Goal: Task Accomplishment & Management: Complete application form

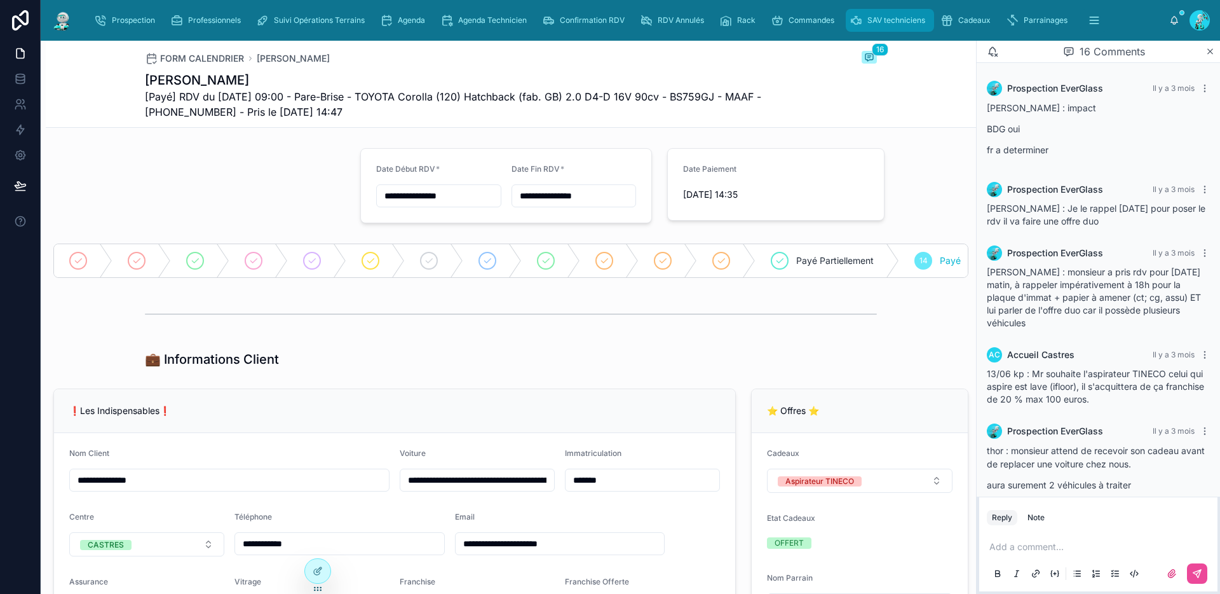
scroll to position [927, 0]
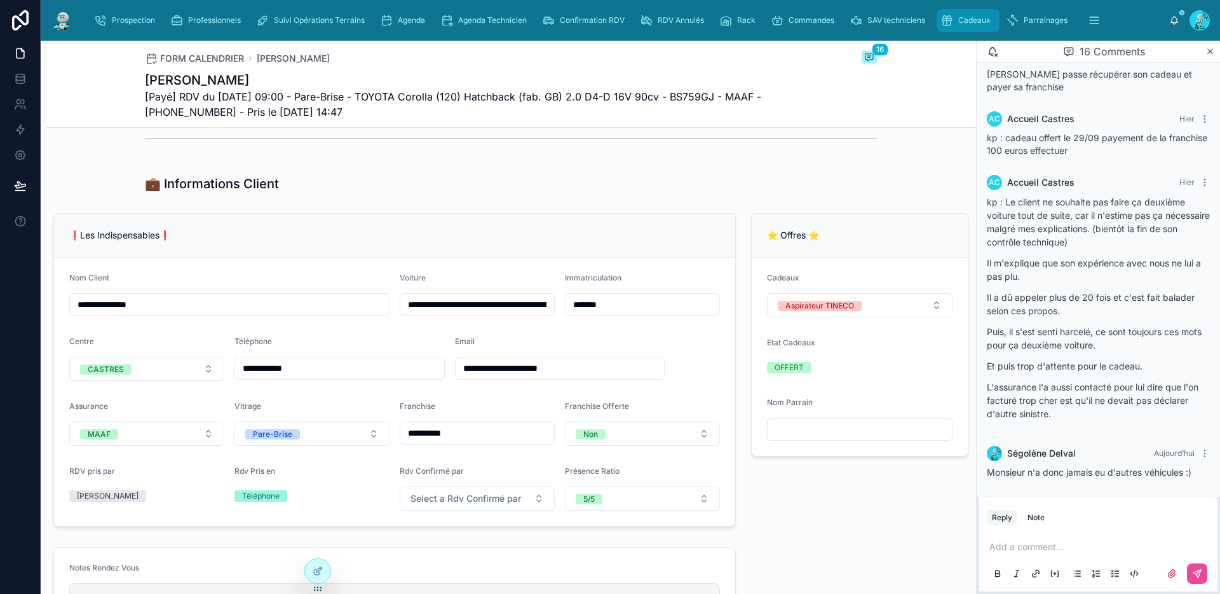
click at [968, 20] on span "Cadeaux" at bounding box center [974, 20] width 32 height 10
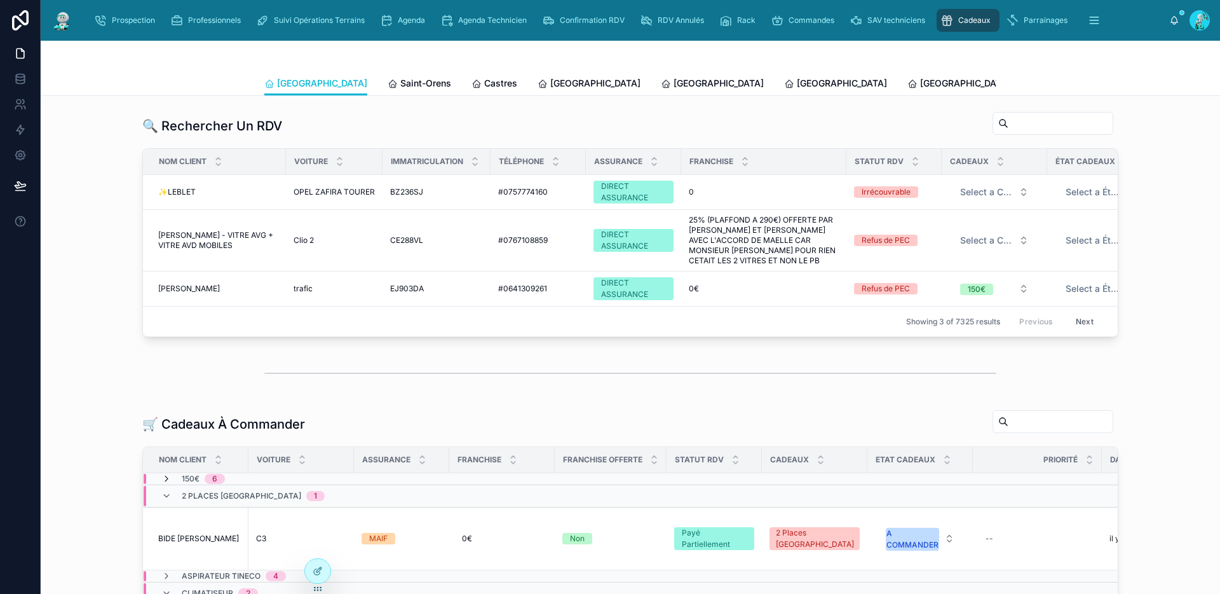
click at [163, 484] on icon at bounding box center [166, 479] width 10 height 10
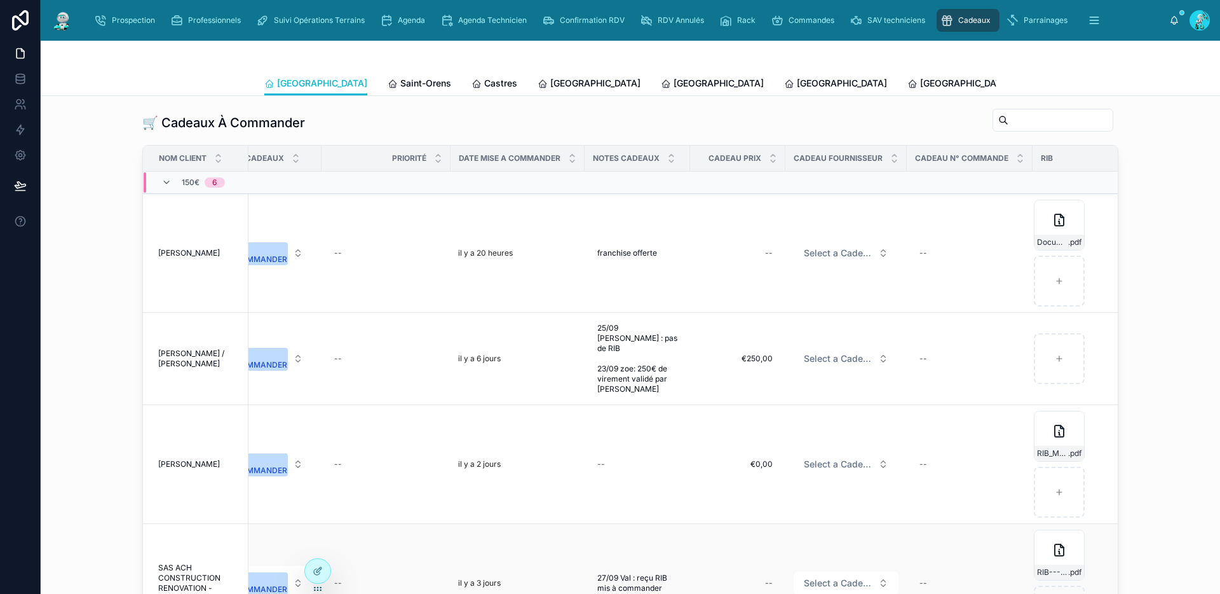
scroll to position [299, 0]
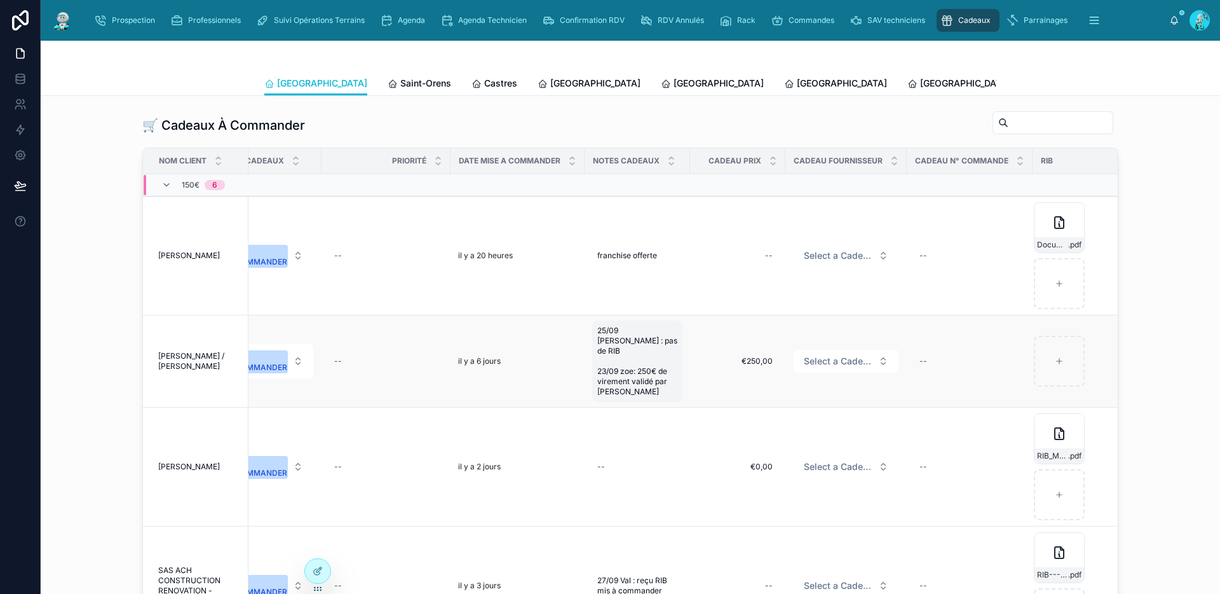
click at [629, 353] on span "25/09 Marion : pas de RIB 23/09 zoe: 250€ de virement validé par Ségolène" at bounding box center [637, 360] width 80 height 71
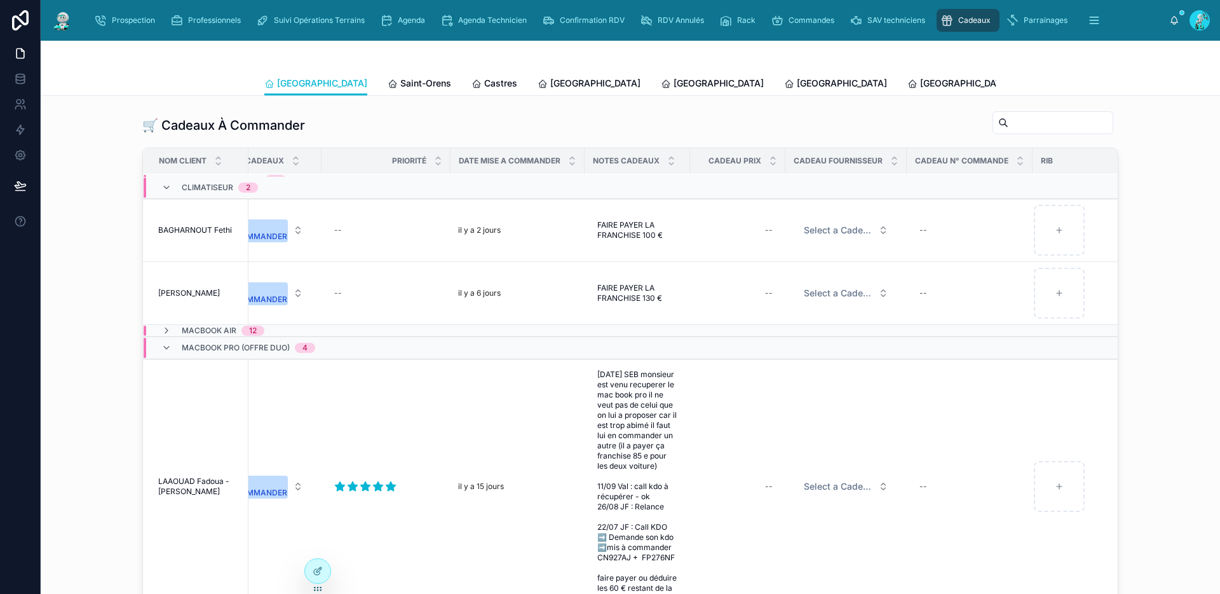
scroll to position [634, 662]
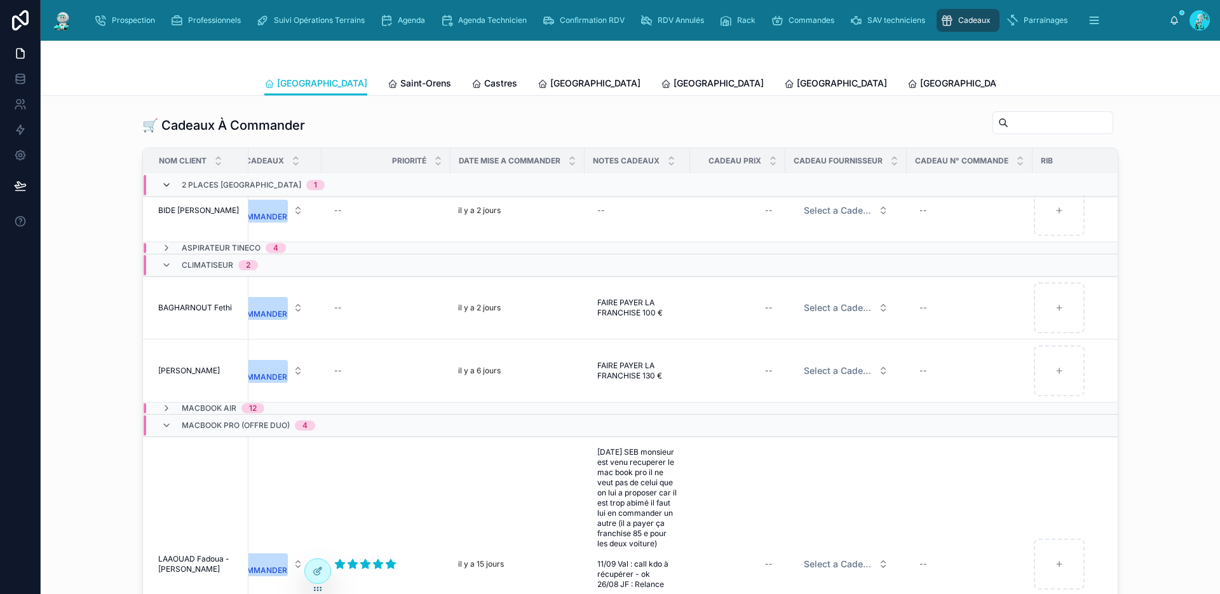
click at [161, 190] on icon at bounding box center [166, 185] width 10 height 10
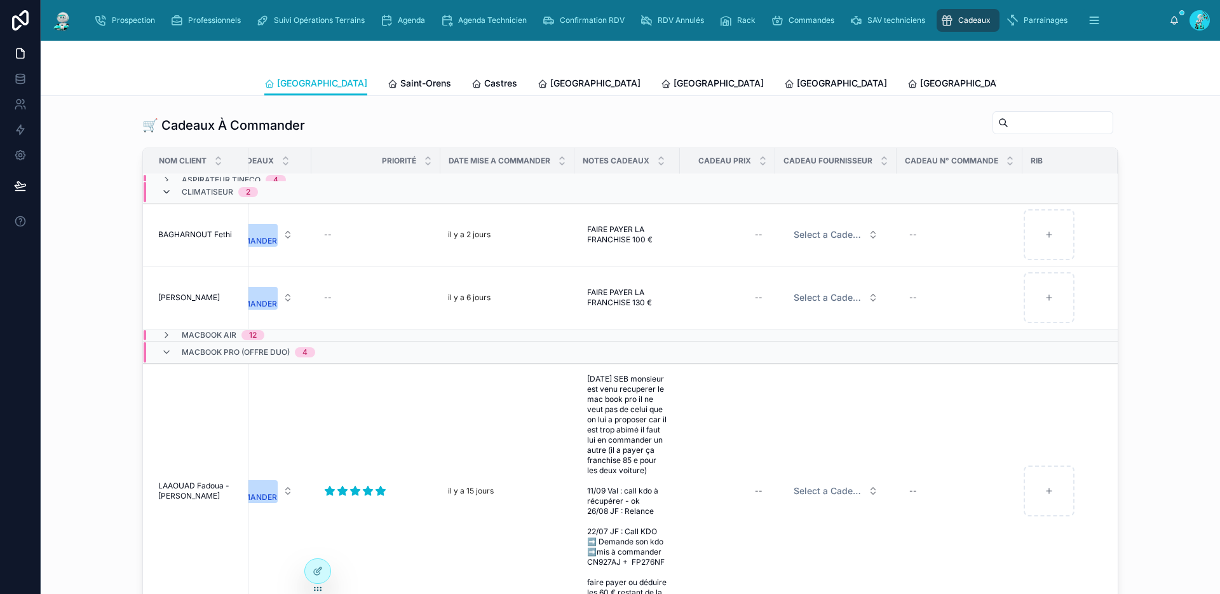
click at [161, 197] on icon at bounding box center [166, 192] width 10 height 10
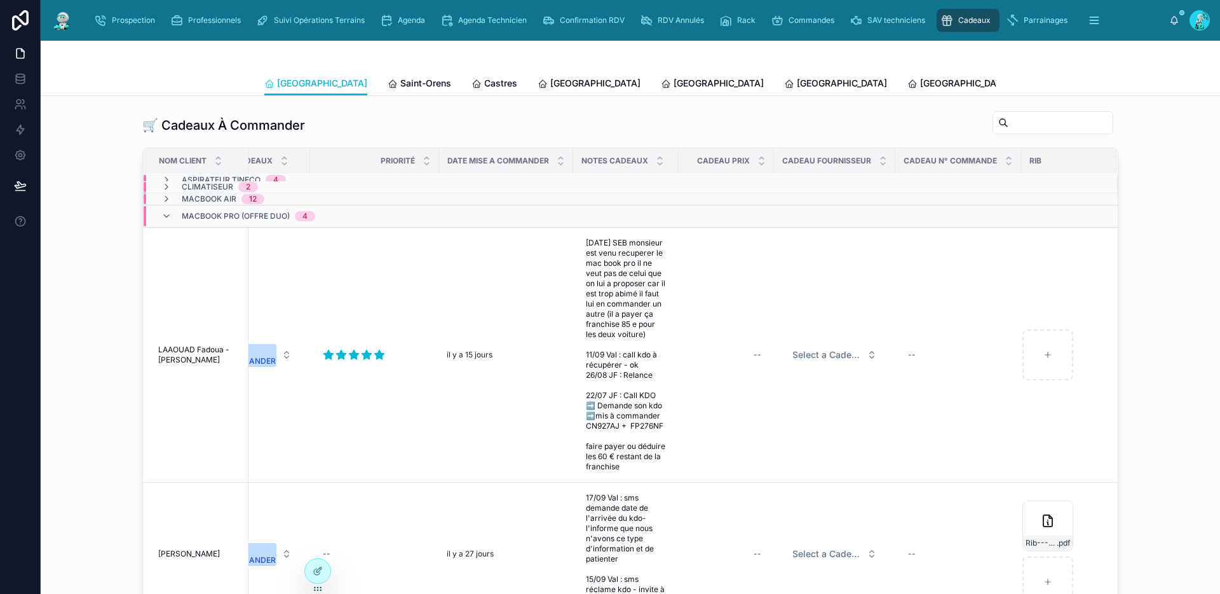
scroll to position [634, 652]
click at [161, 221] on icon at bounding box center [166, 216] width 10 height 10
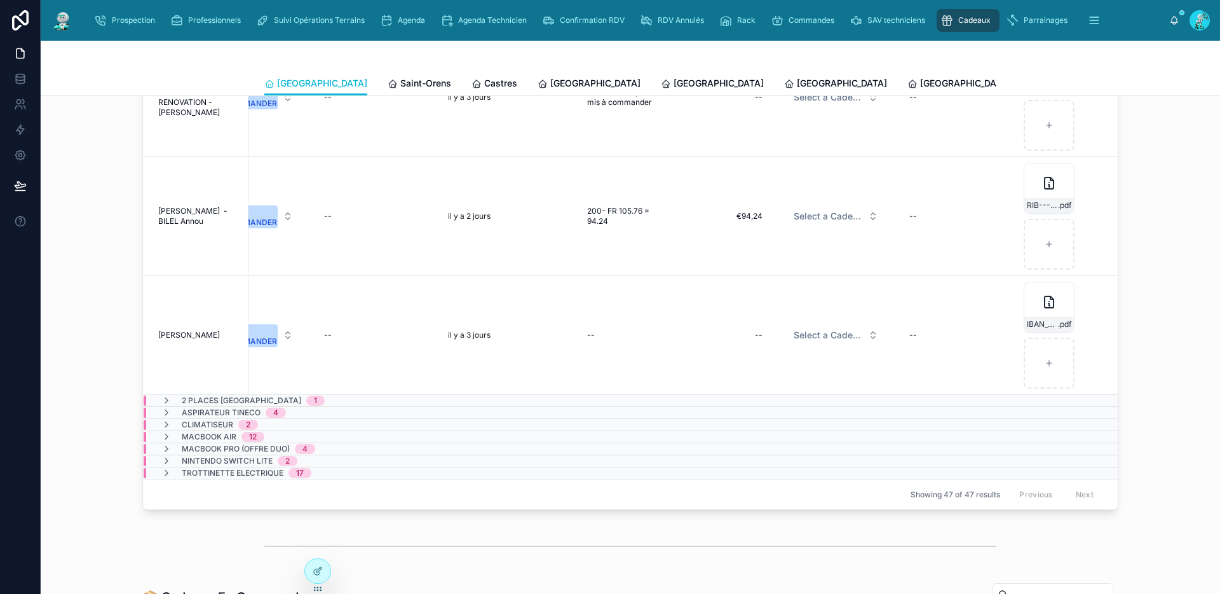
scroll to position [428, 0]
click at [400, 82] on span "Saint-Orens" at bounding box center [425, 83] width 51 height 13
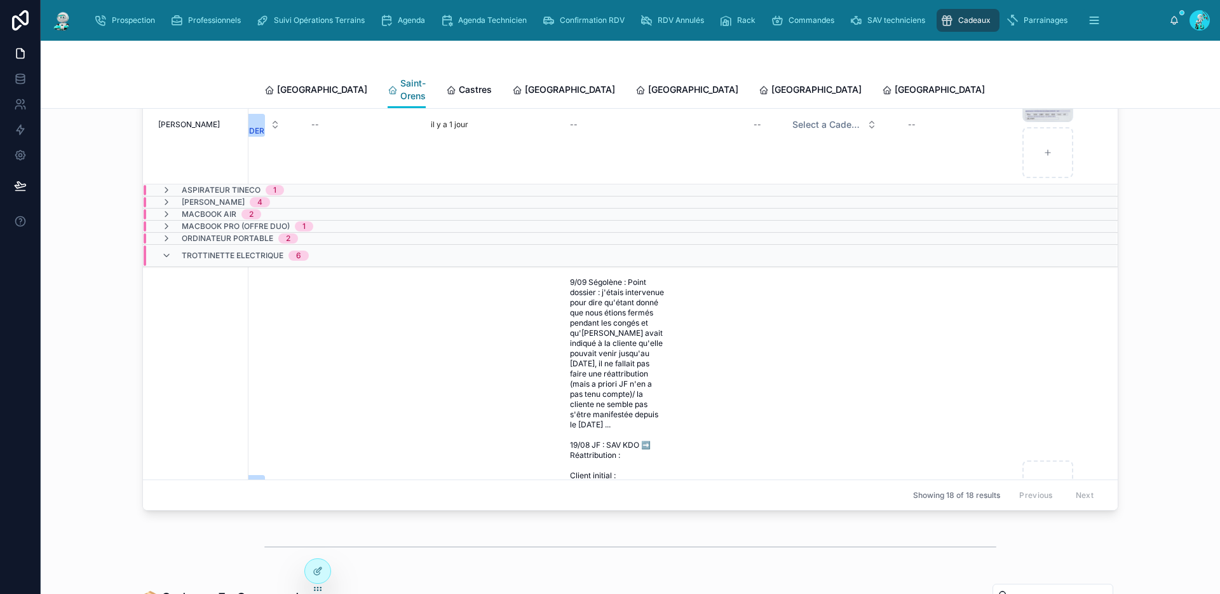
scroll to position [337, 0]
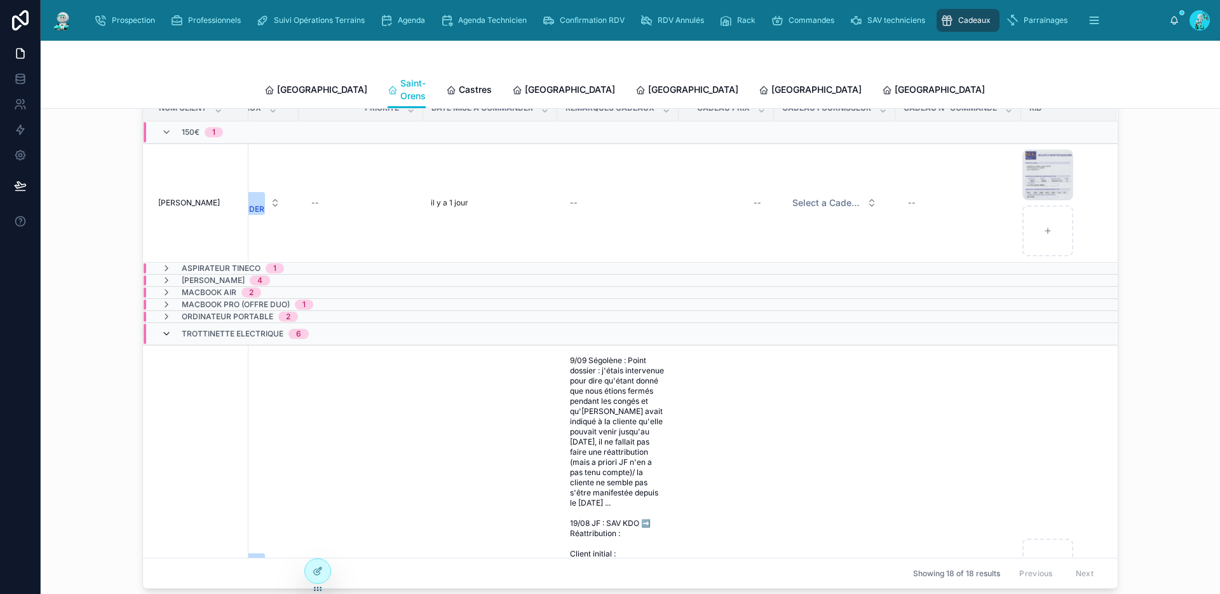
click at [167, 329] on icon at bounding box center [166, 334] width 10 height 10
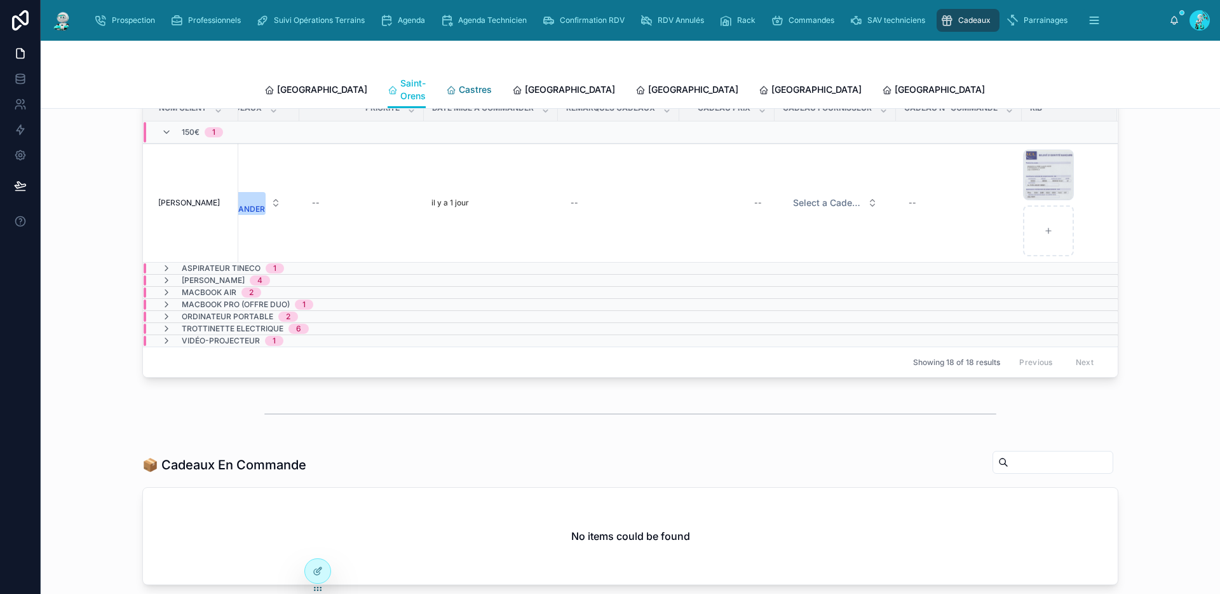
click at [459, 83] on span "Castres" at bounding box center [475, 89] width 33 height 13
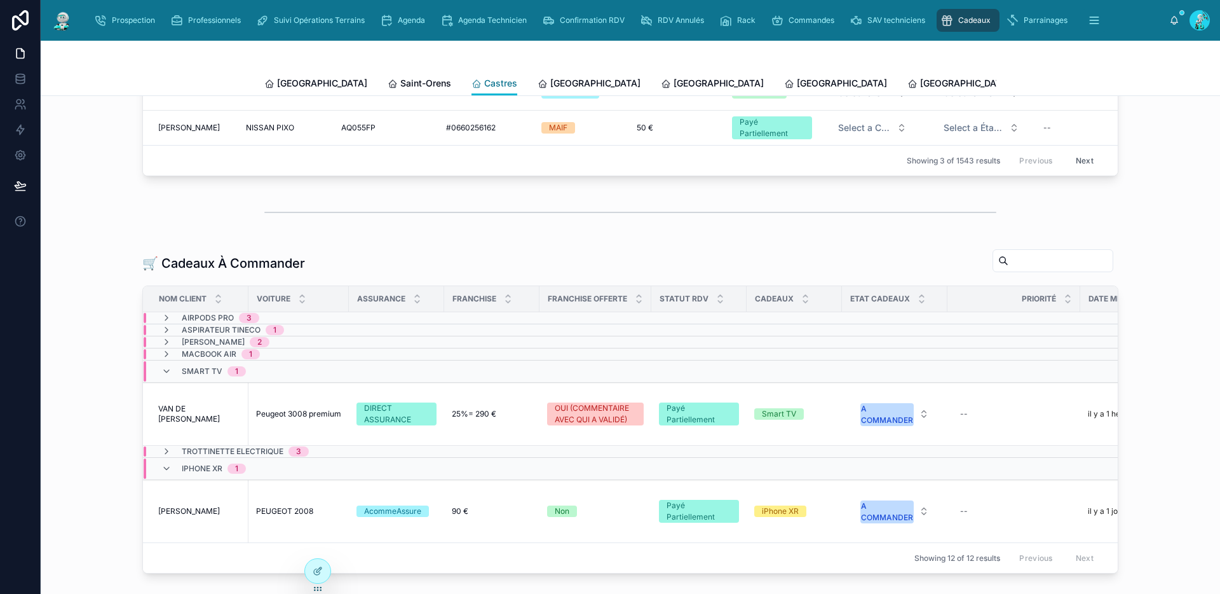
scroll to position [125, 0]
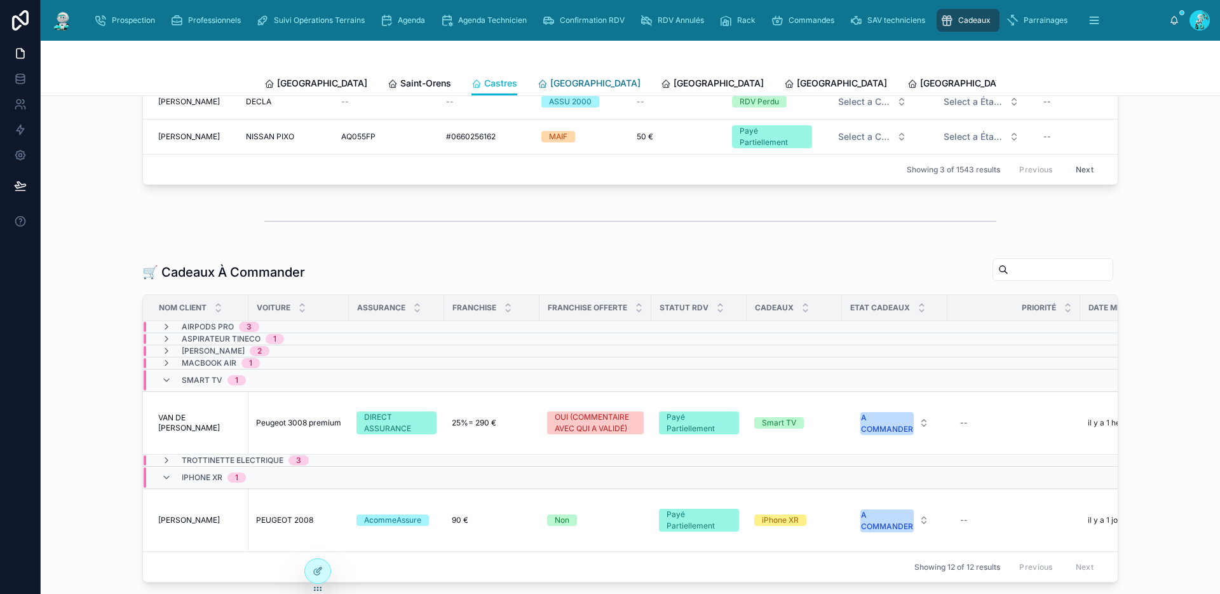
click at [550, 85] on span "Carcassonne" at bounding box center [595, 83] width 90 height 13
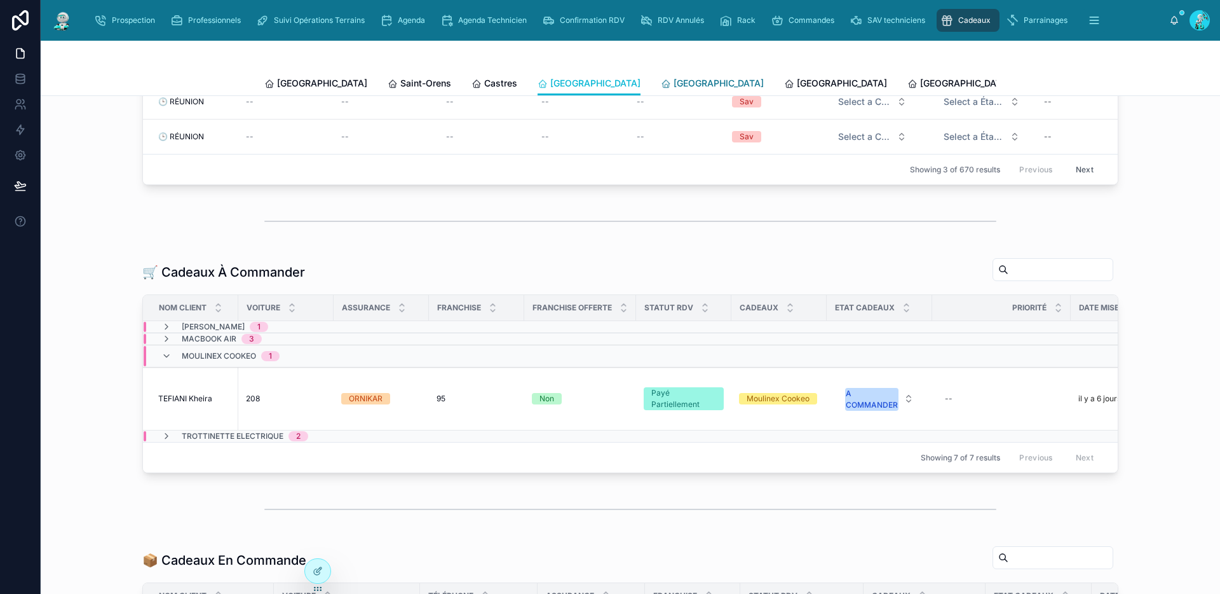
click at [674, 84] on span "Perpignan" at bounding box center [719, 83] width 90 height 13
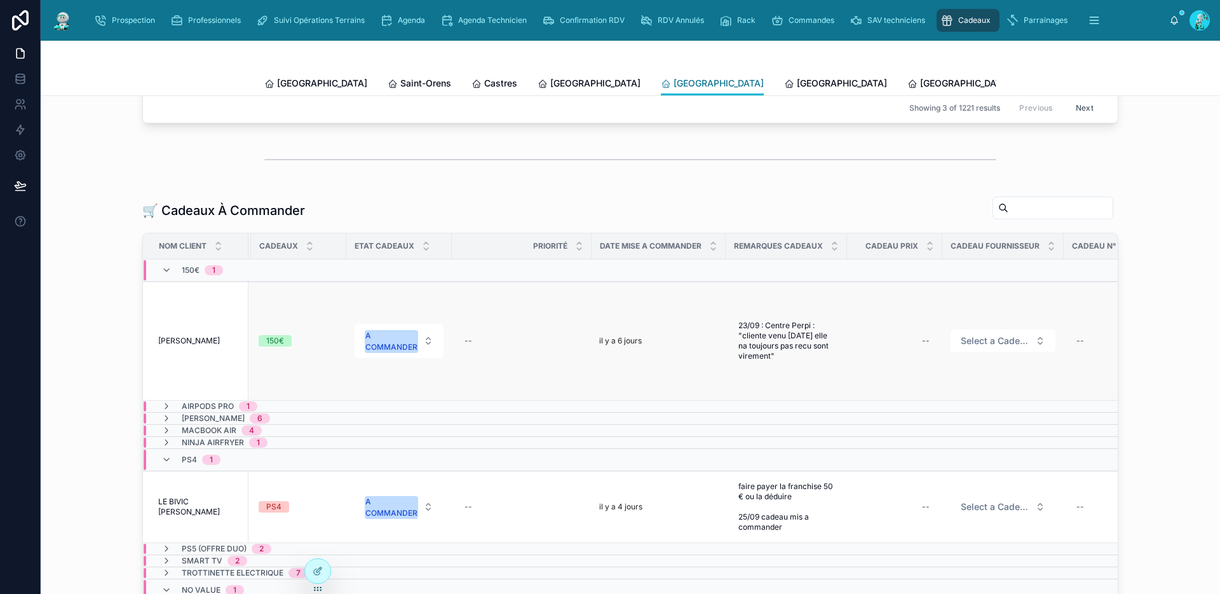
scroll to position [182, 0]
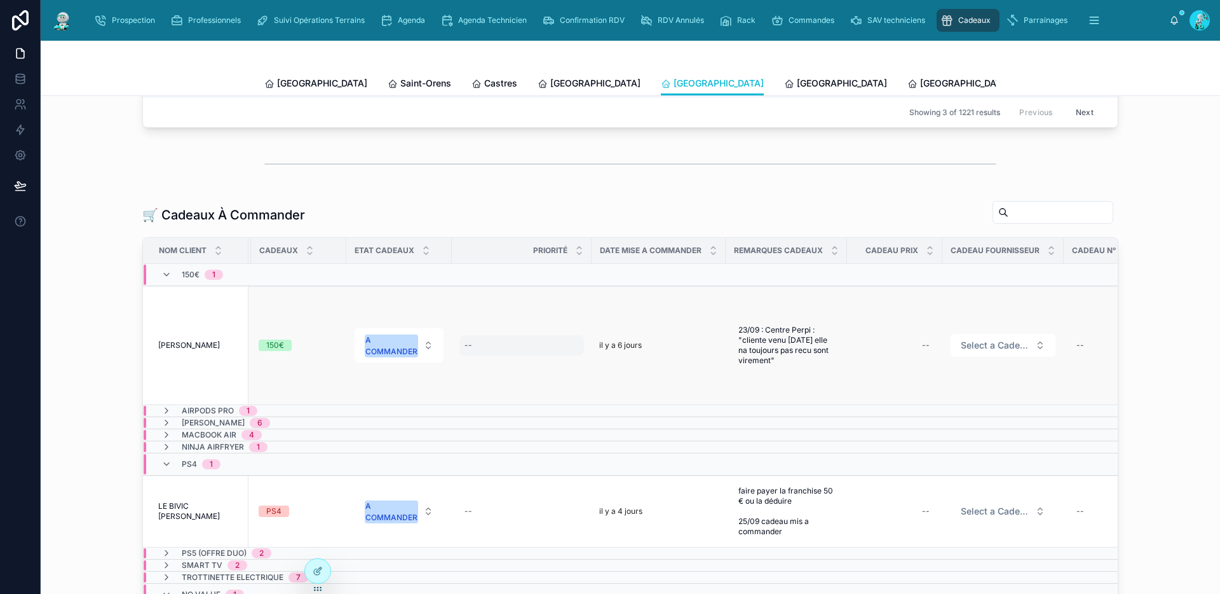
click at [477, 353] on div "--" at bounding box center [522, 345] width 125 height 20
click at [472, 372] on icon at bounding box center [472, 371] width 10 height 9
click at [609, 373] on icon "submit" at bounding box center [606, 372] width 10 height 10
click at [797, 79] on span "Rennes" at bounding box center [842, 83] width 90 height 13
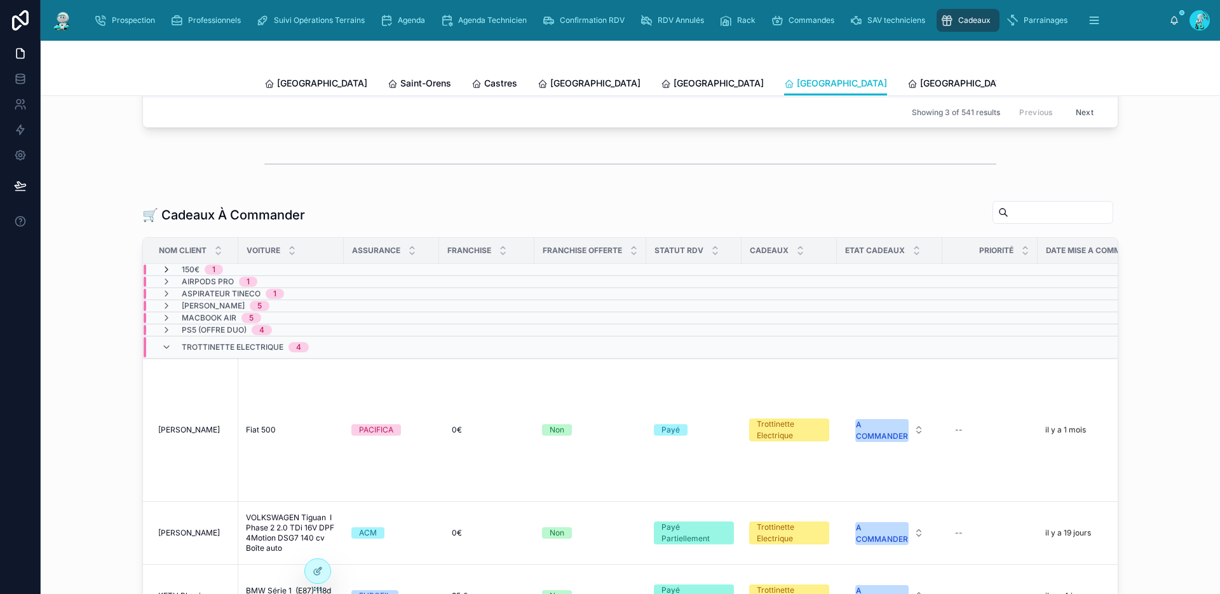
click at [162, 275] on icon at bounding box center [166, 269] width 10 height 10
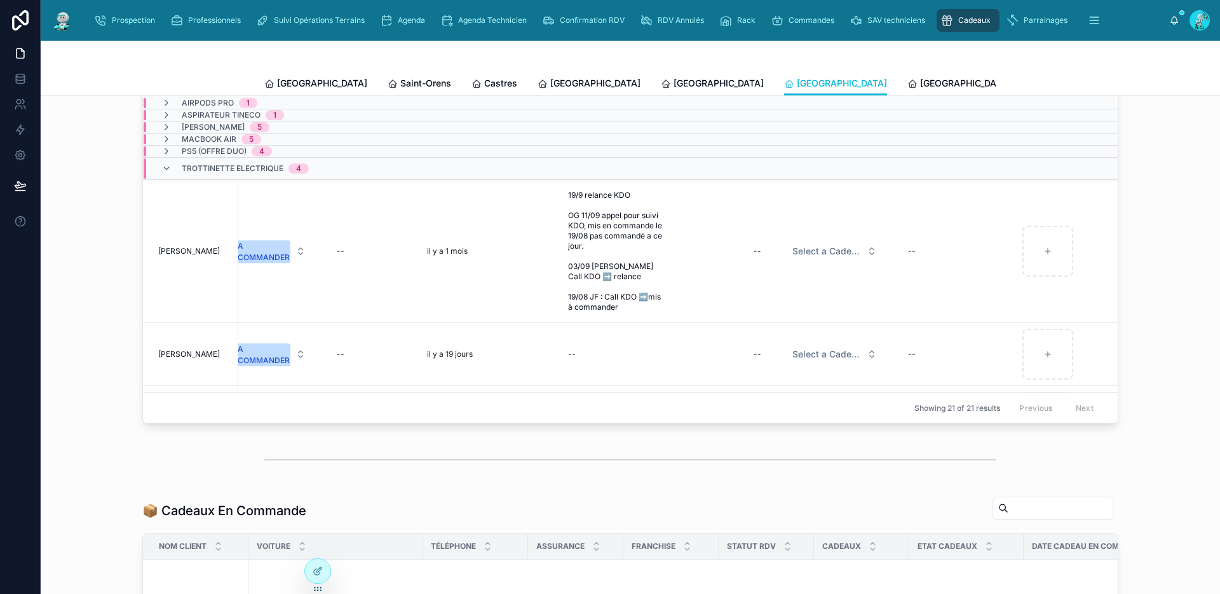
scroll to position [476, 0]
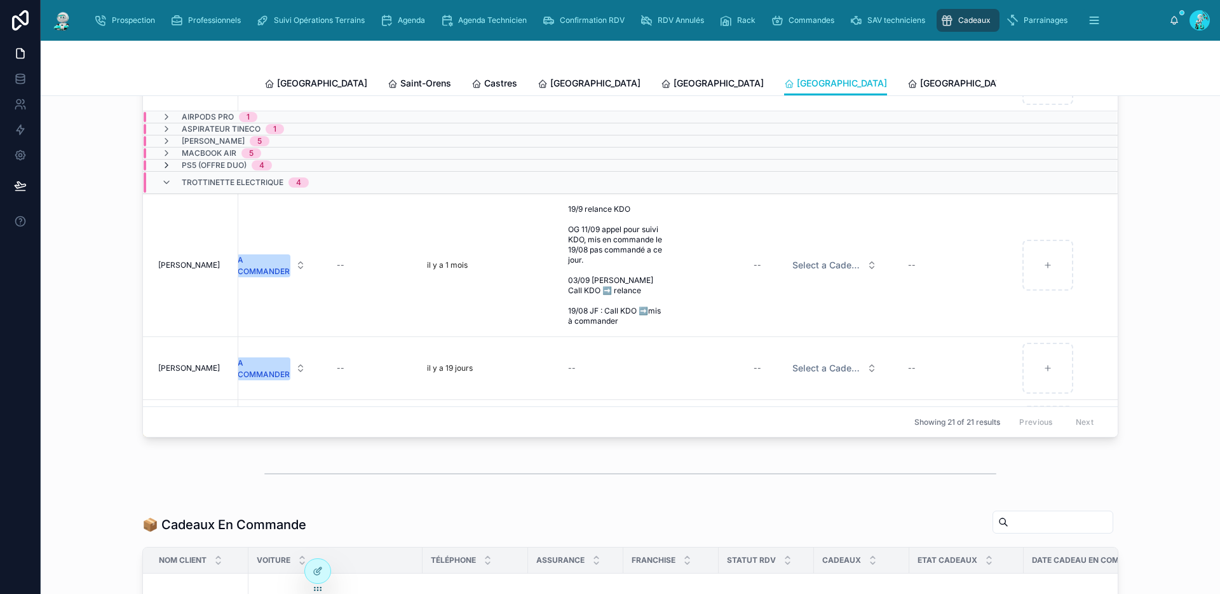
click at [161, 170] on icon at bounding box center [166, 165] width 10 height 10
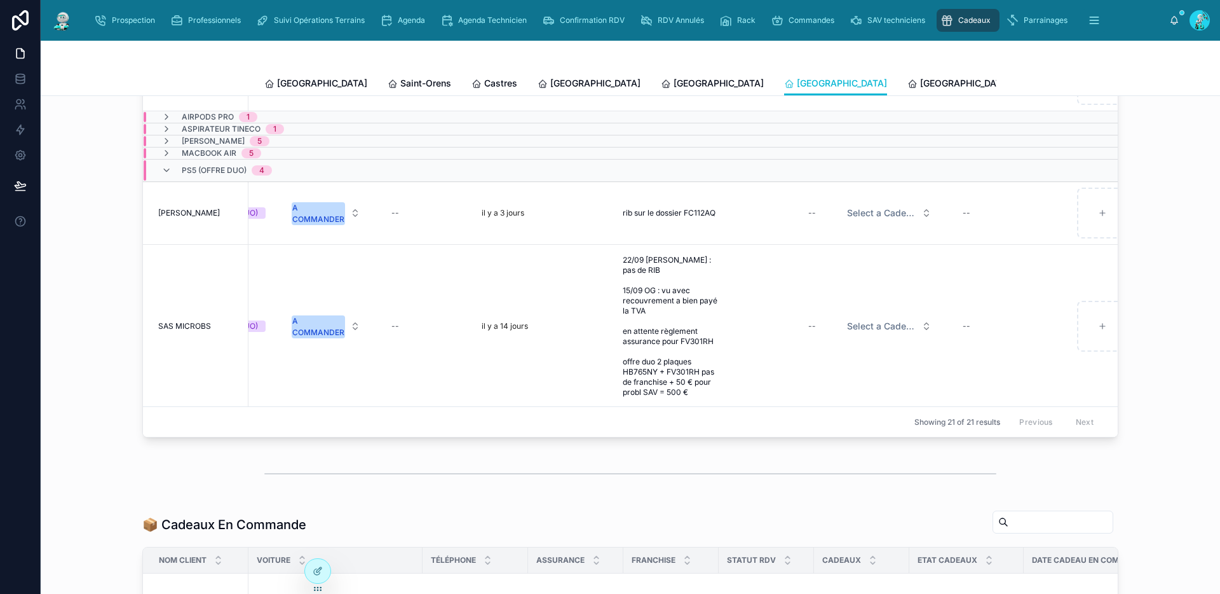
scroll to position [0, 644]
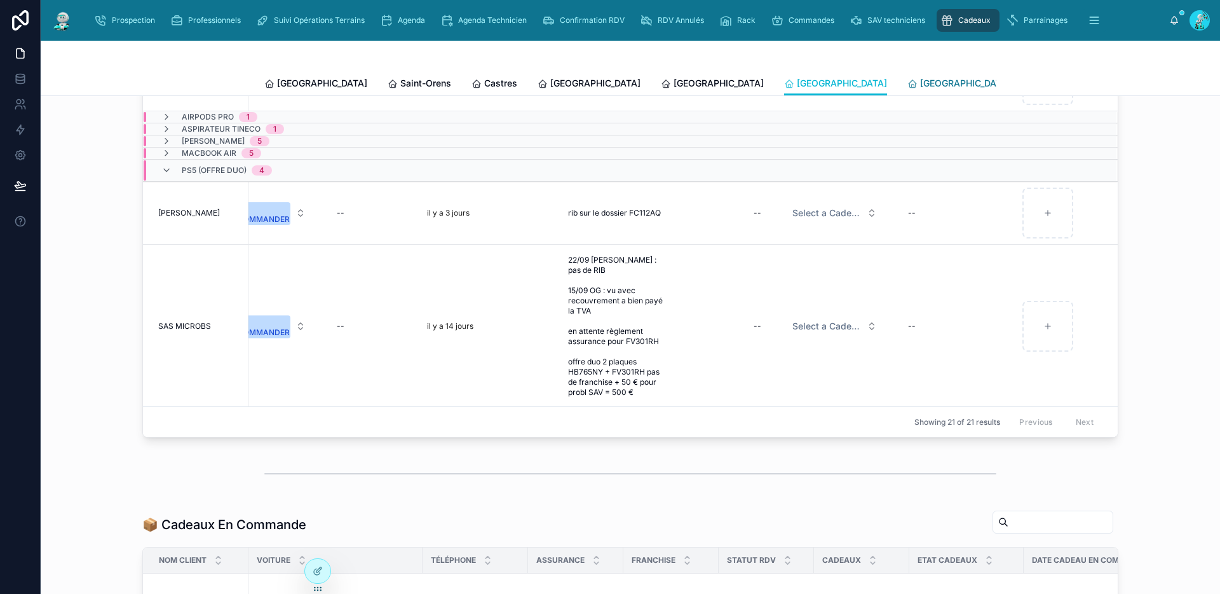
click at [920, 79] on span "Poitiers" at bounding box center [965, 83] width 90 height 13
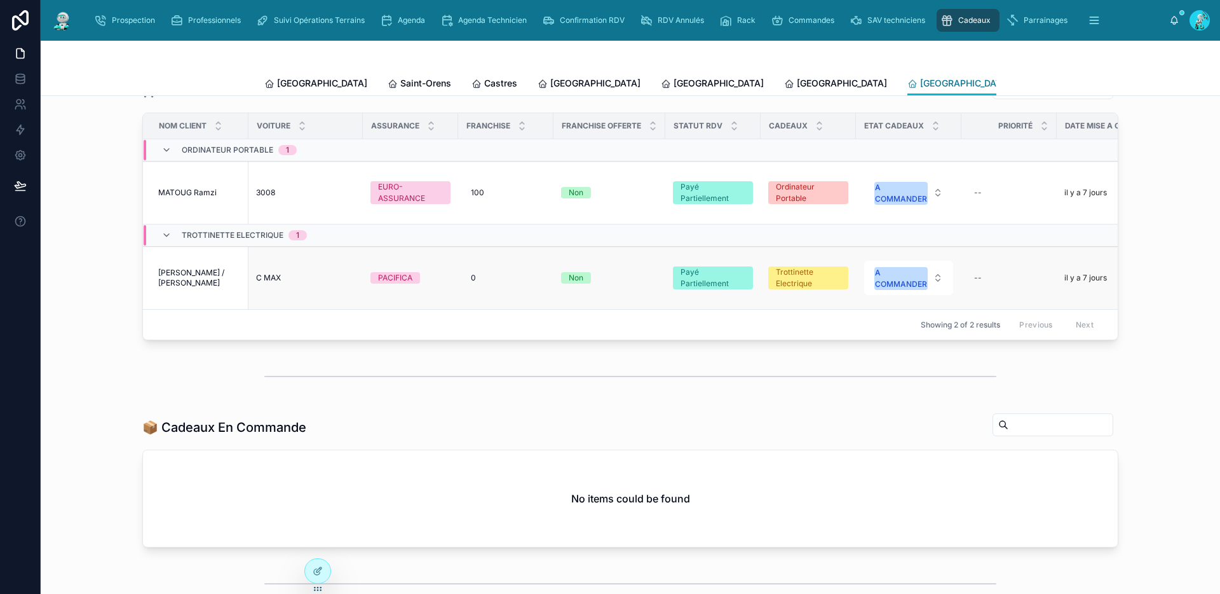
scroll to position [304, 0]
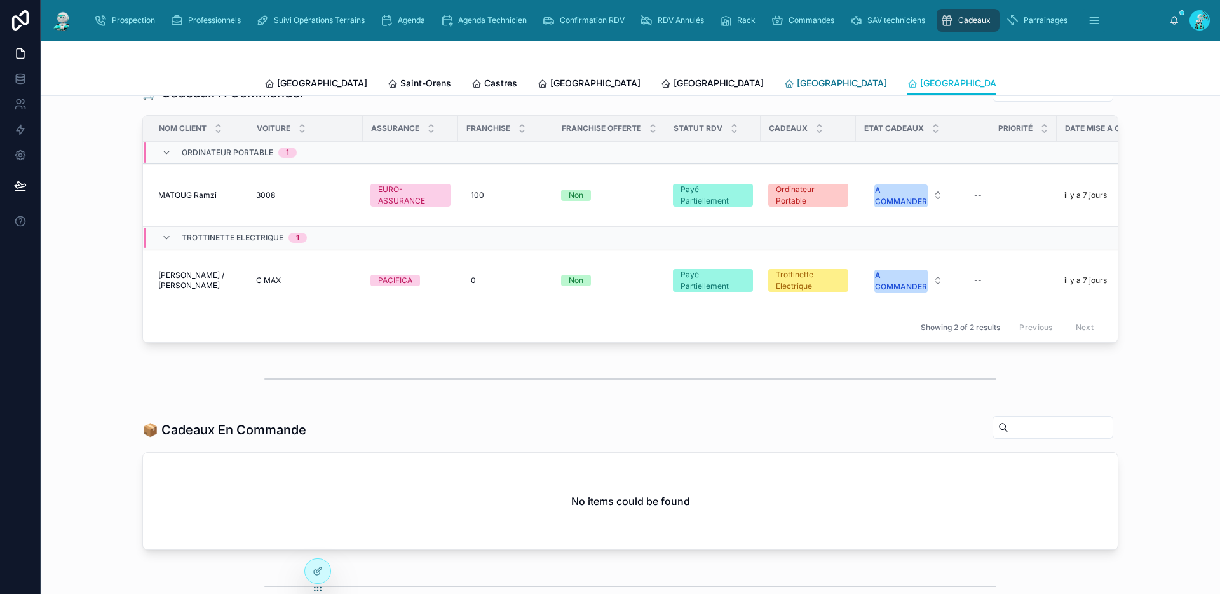
click at [797, 81] on span "Rennes" at bounding box center [842, 83] width 90 height 13
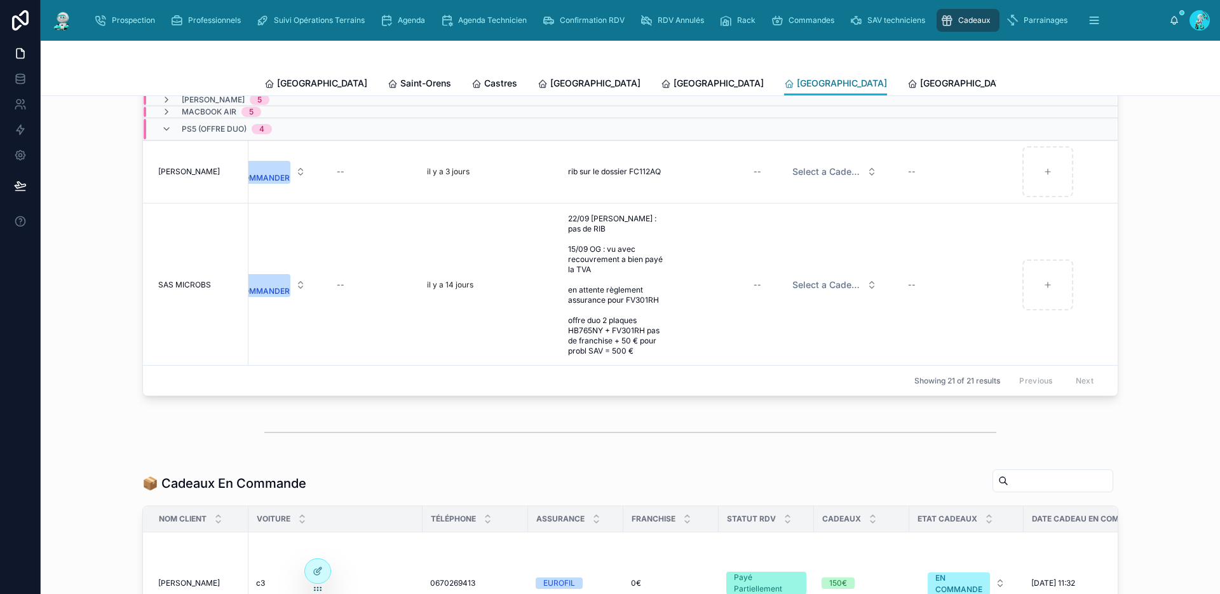
scroll to position [504, 0]
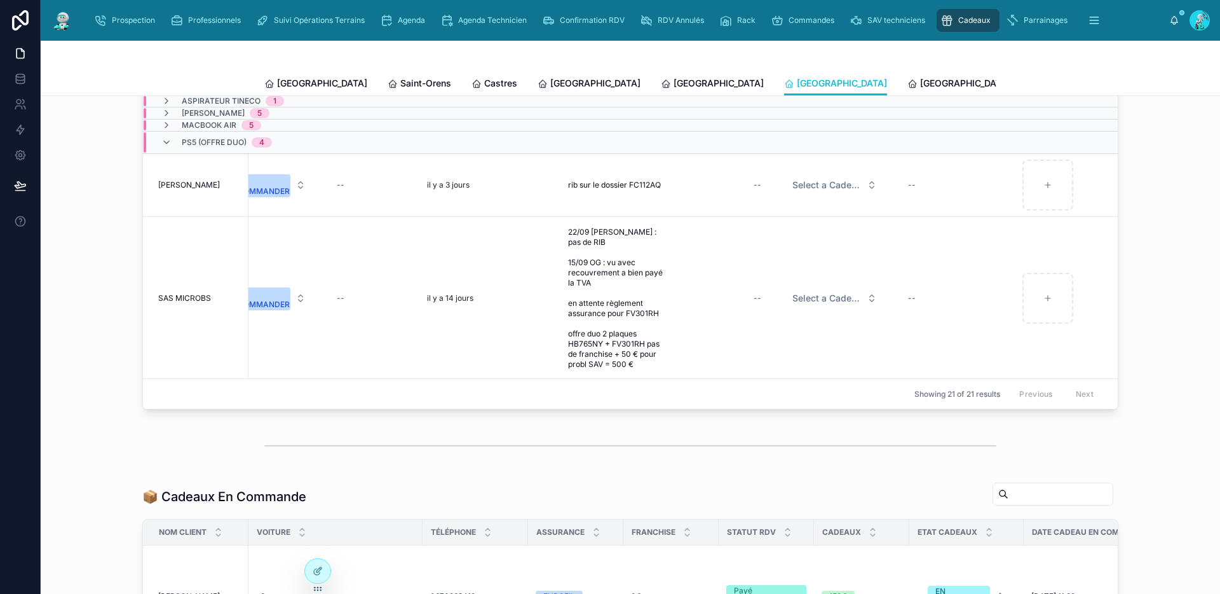
drag, startPoint x: 215, startPoint y: 303, endPoint x: 443, endPoint y: 5, distance: 374.9
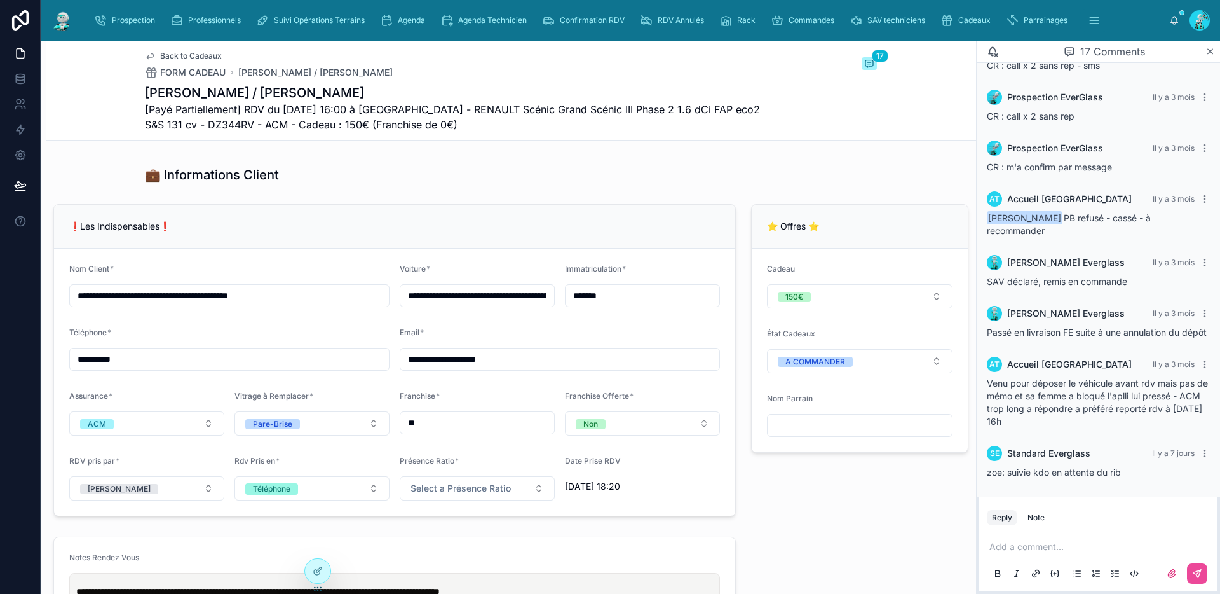
scroll to position [895, 0]
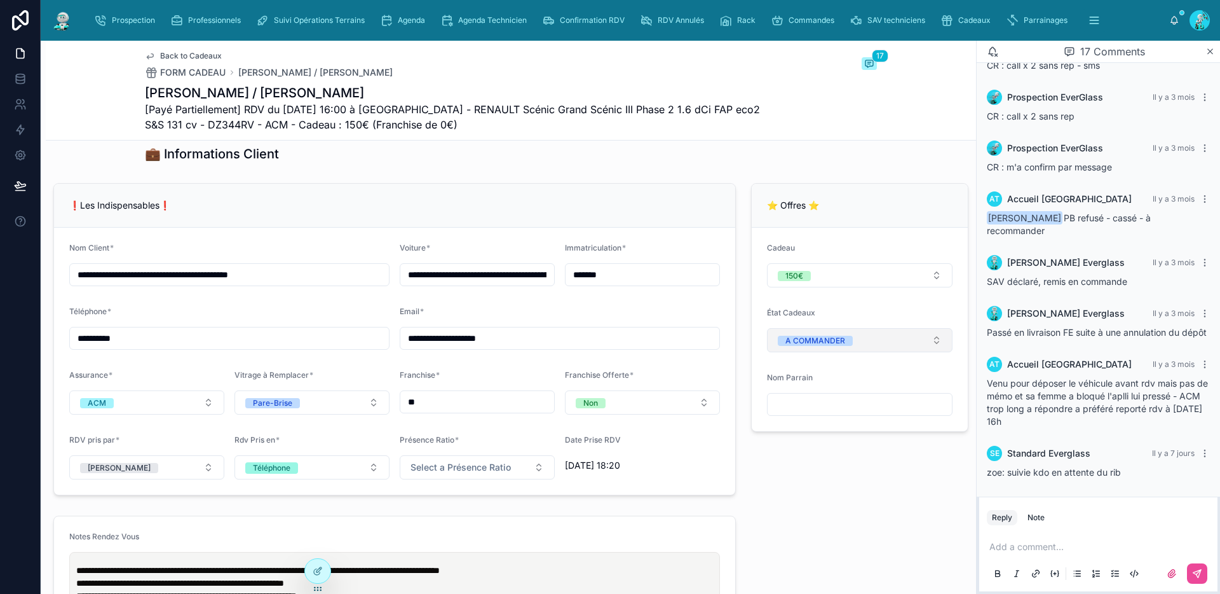
click at [869, 352] on button "A COMMANDER" at bounding box center [860, 340] width 186 height 24
click at [864, 402] on div "None" at bounding box center [851, 400] width 177 height 18
click at [1065, 542] on p at bounding box center [1101, 546] width 223 height 13
click at [1078, 511] on span "Standard Everglass" at bounding box center [1088, 512] width 153 height 13
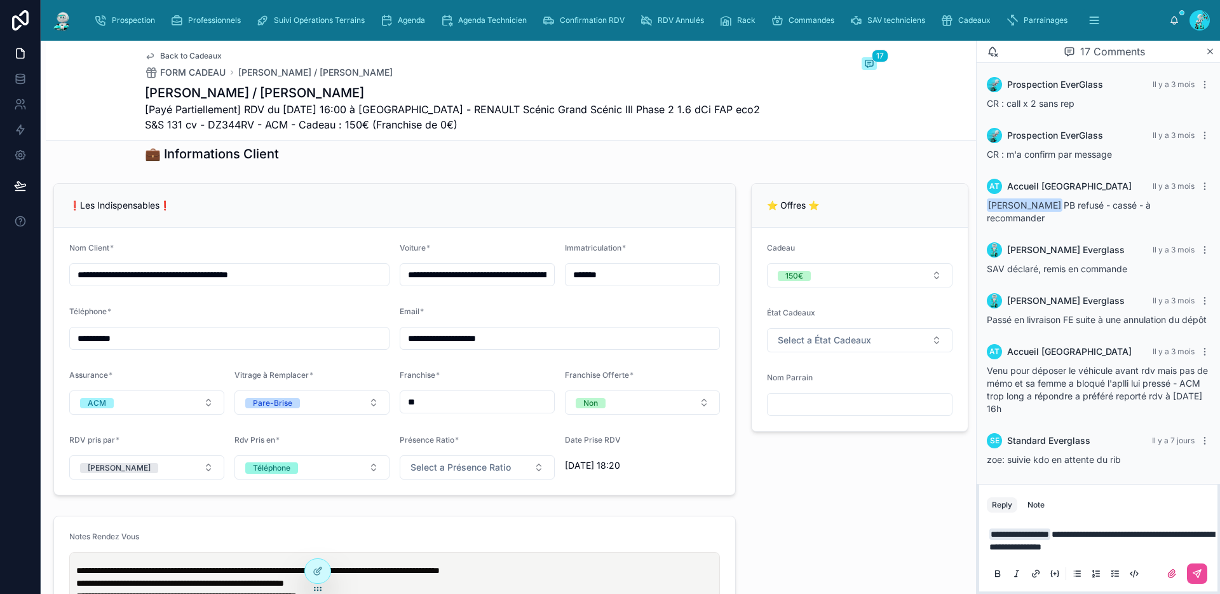
click at [1166, 530] on span "**********" at bounding box center [1102, 540] width 225 height 22
click at [1203, 546] on p "**********" at bounding box center [1101, 540] width 223 height 25
click at [1198, 575] on icon at bounding box center [1197, 573] width 10 height 10
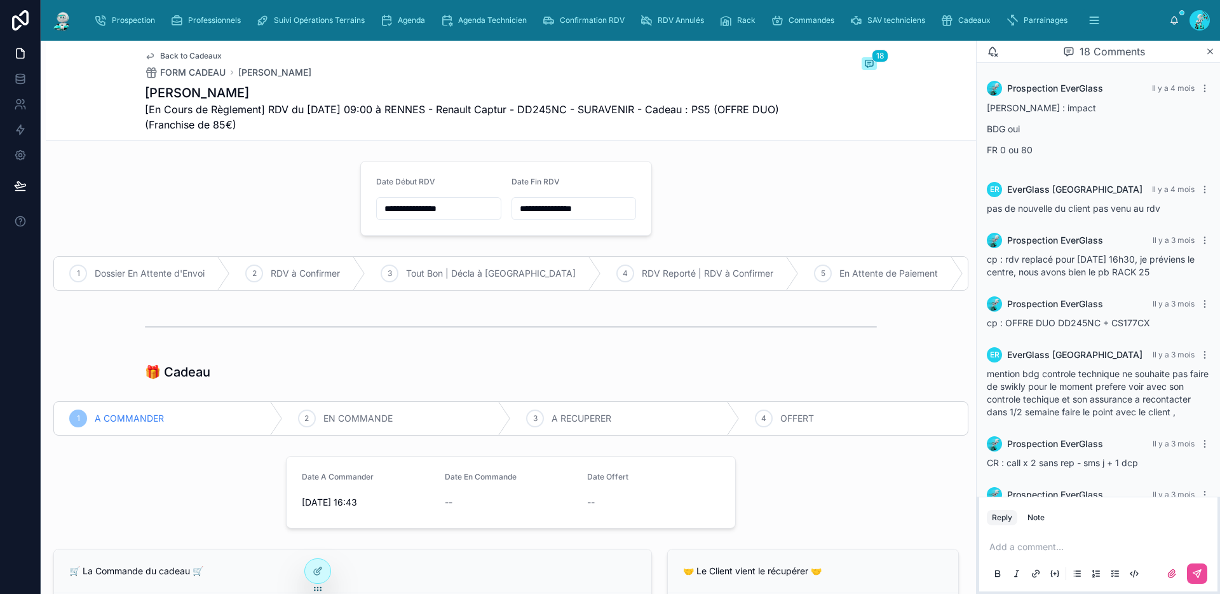
scroll to position [1098, 0]
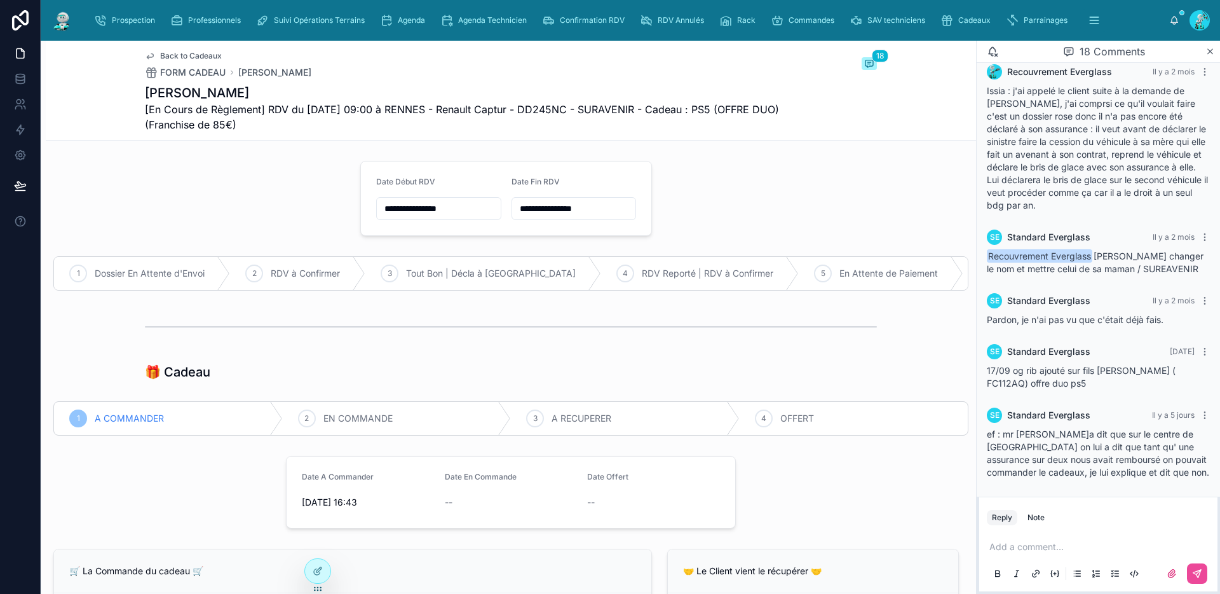
click at [996, 548] on p at bounding box center [1101, 546] width 223 height 13
click at [1032, 517] on span "Standard Everglass" at bounding box center [1088, 512] width 153 height 13
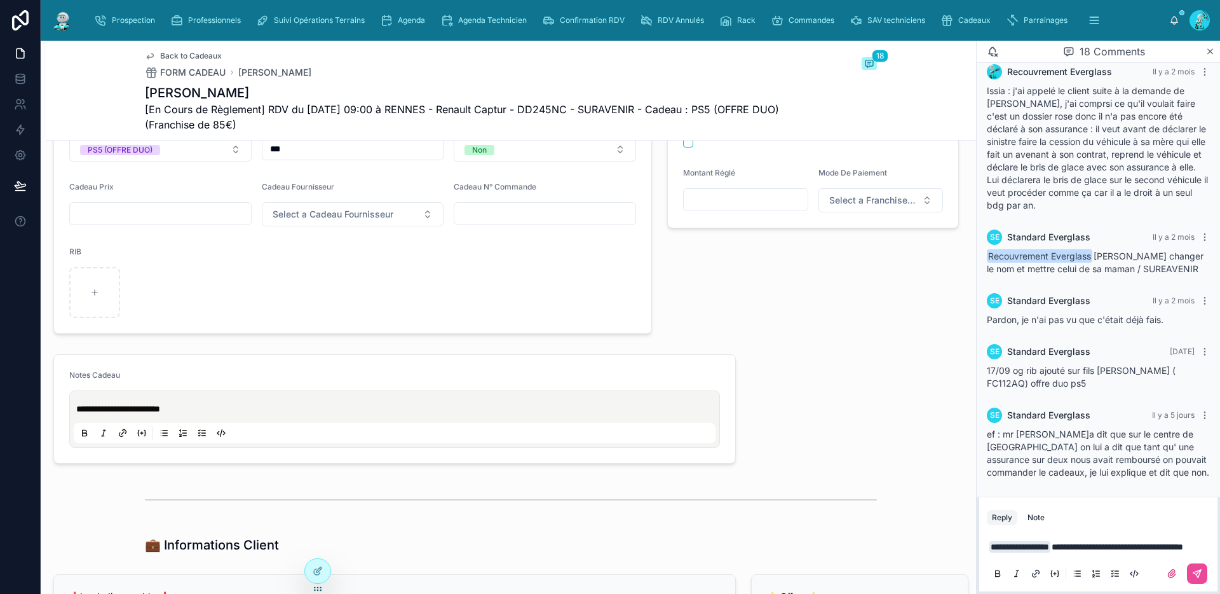
scroll to position [498, 0]
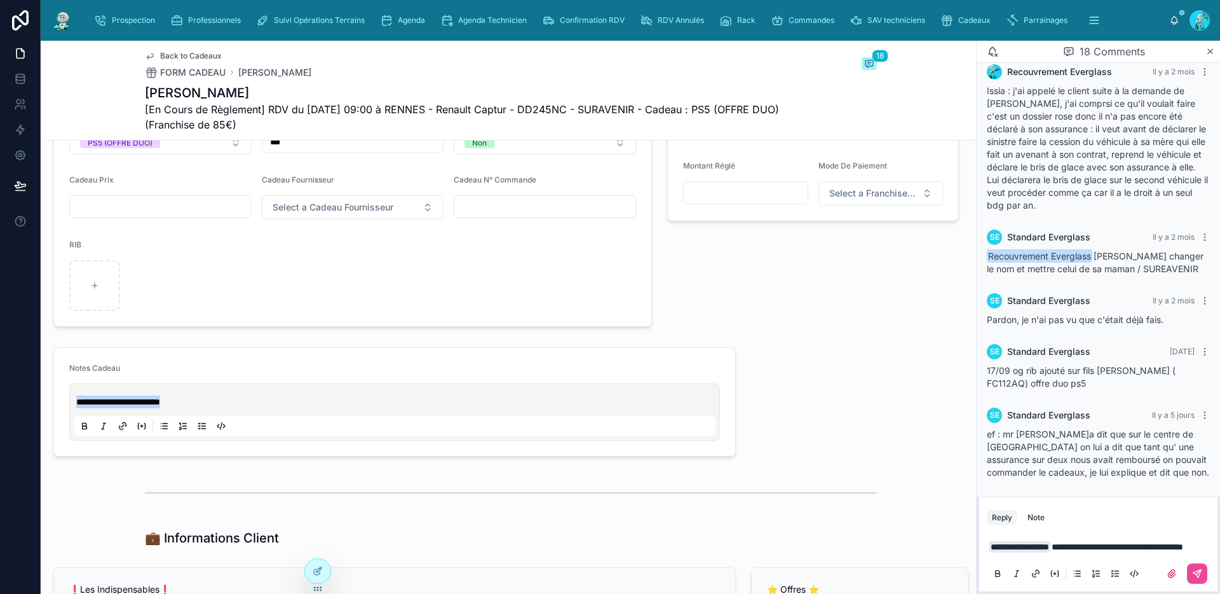
drag, startPoint x: 212, startPoint y: 416, endPoint x: 56, endPoint y: 411, distance: 155.8
click at [56, 411] on form "**********" at bounding box center [394, 402] width 681 height 108
copy span "**********"
click at [1042, 549] on p "**********" at bounding box center [1101, 546] width 223 height 13
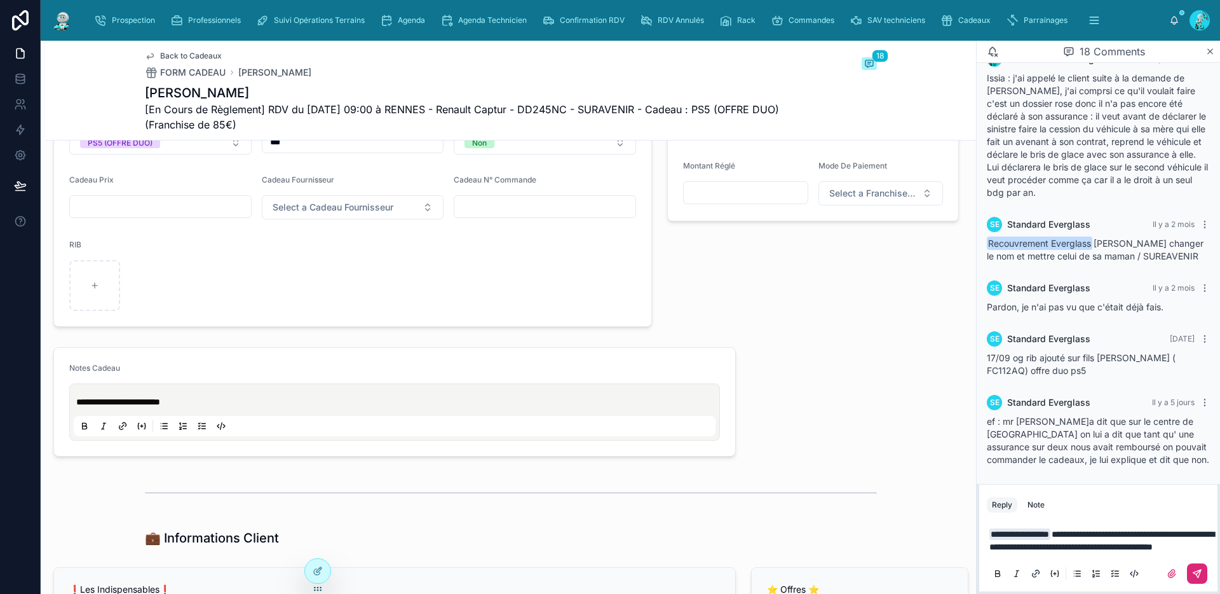
click at [1196, 572] on icon at bounding box center [1197, 573] width 10 height 10
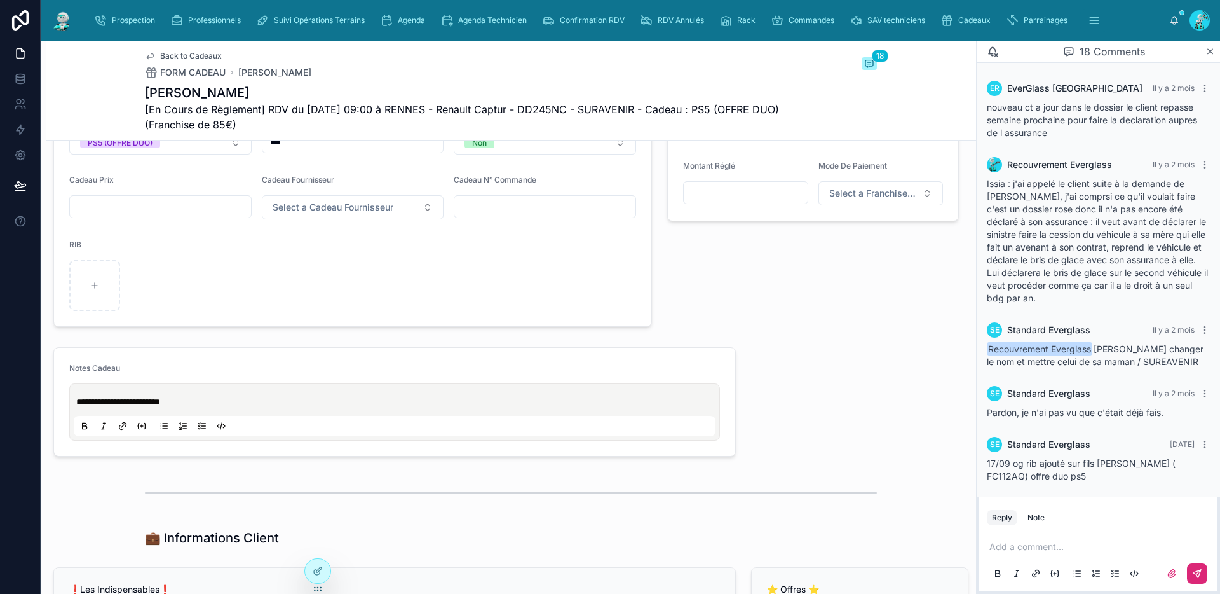
scroll to position [868, 0]
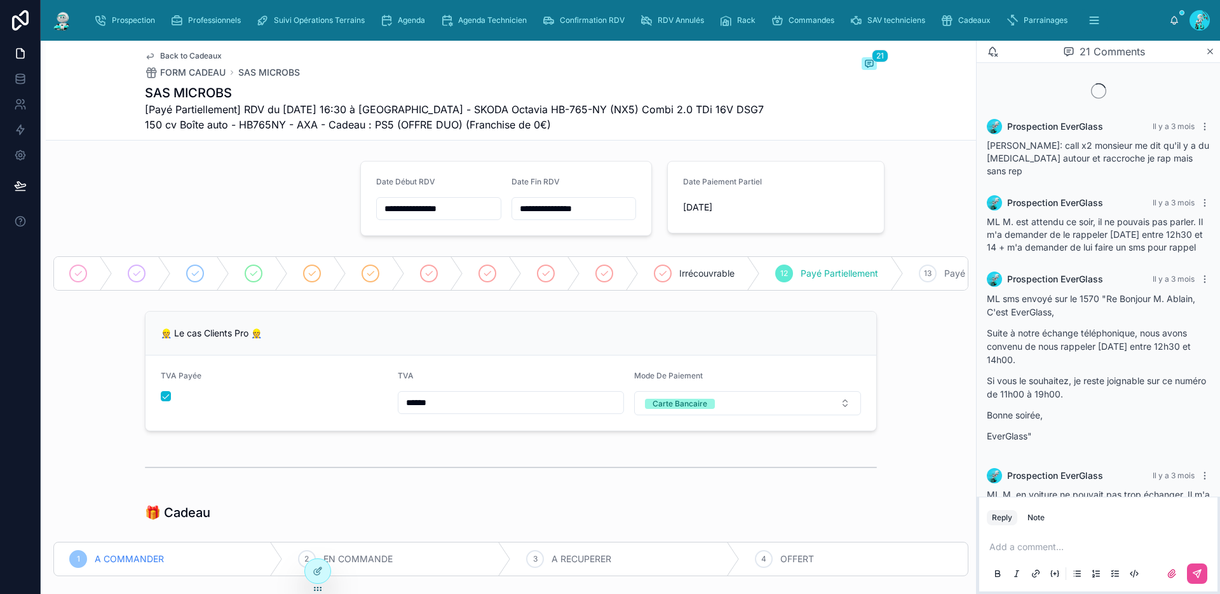
scroll to position [1530, 0]
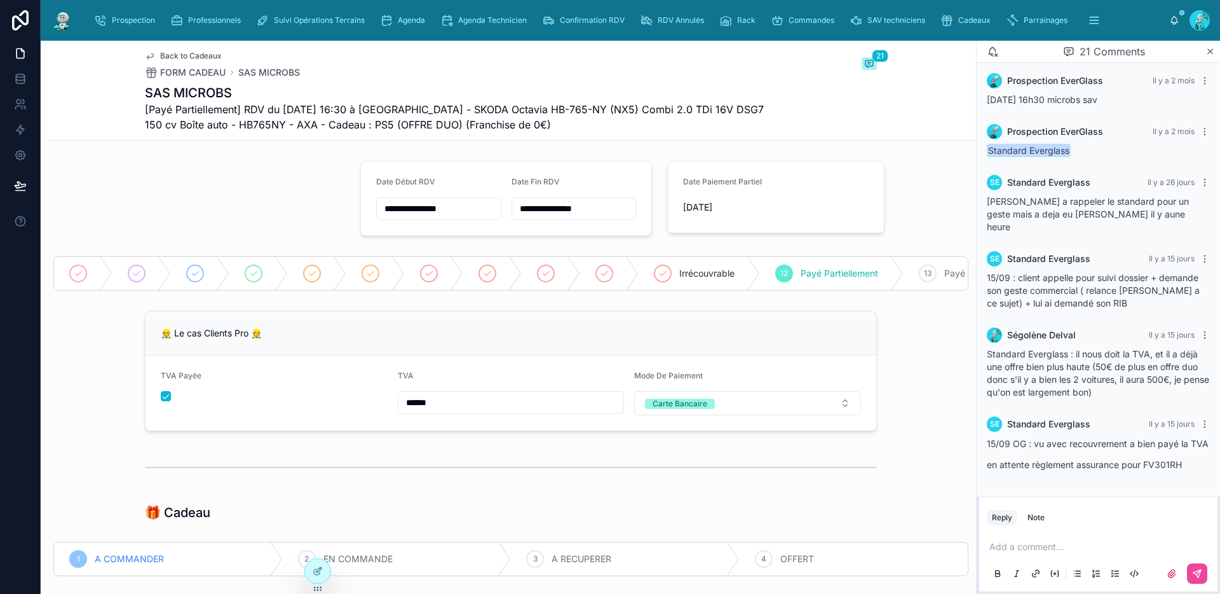
click at [1039, 543] on p at bounding box center [1101, 546] width 223 height 13
click at [1052, 524] on span "[EMAIL_ADDRESS][DOMAIN_NAME]" at bounding box center [1088, 525] width 153 height 13
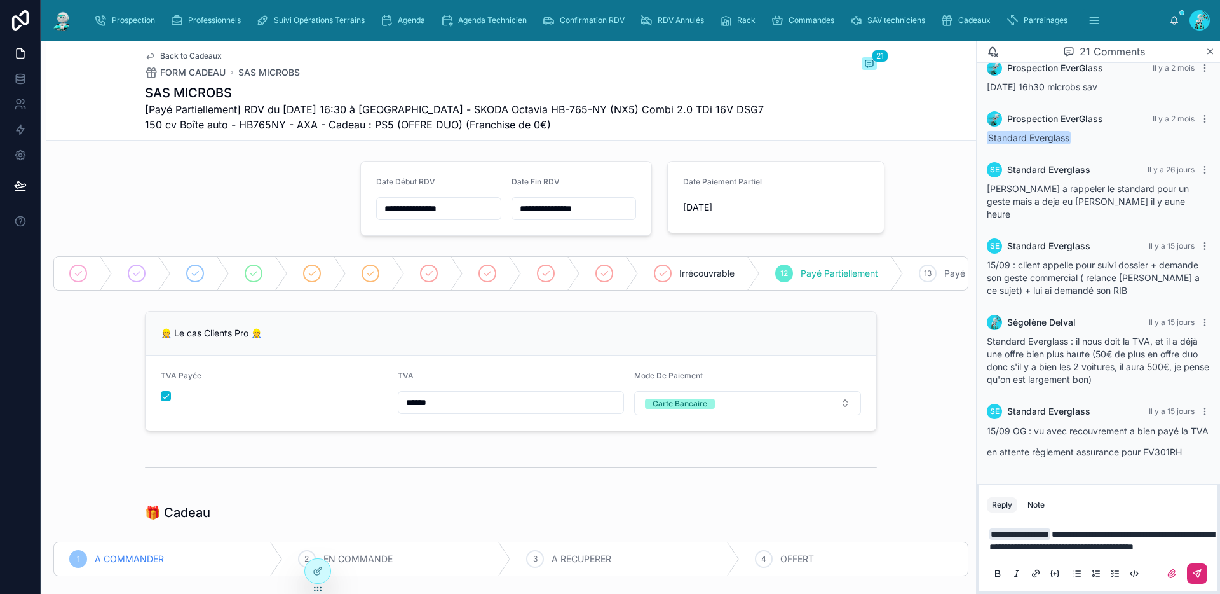
click at [1195, 572] on icon at bounding box center [1197, 573] width 10 height 10
